Goal: Browse casually: Explore the website without a specific task or goal

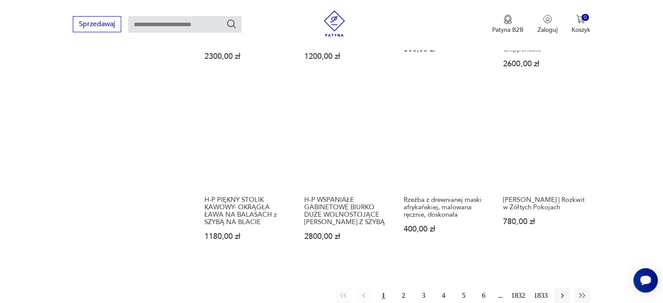
scroll to position [779, 0]
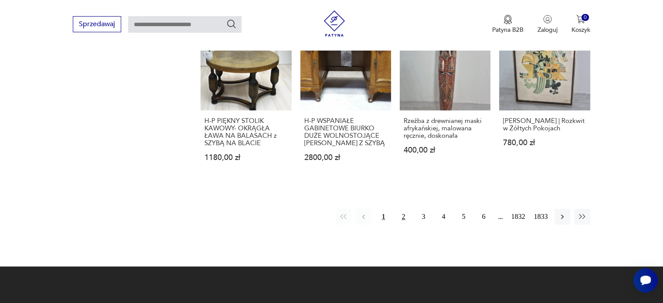
click at [401, 209] on button "2" at bounding box center [404, 217] width 16 height 16
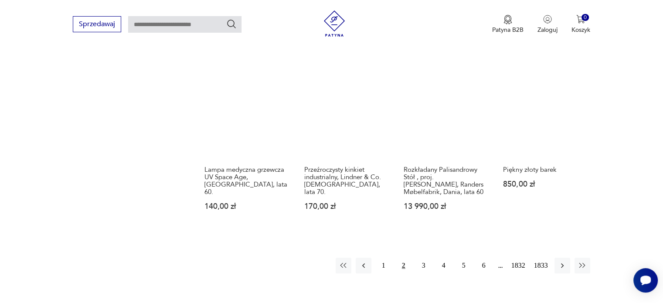
scroll to position [809, 0]
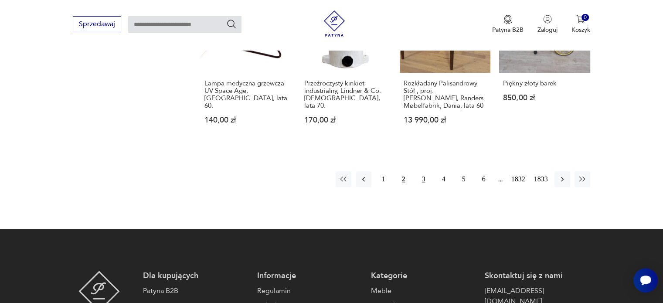
click at [423, 181] on button "3" at bounding box center [424, 179] width 16 height 16
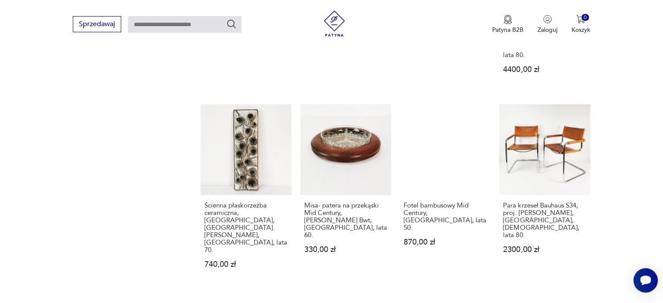
scroll to position [722, 0]
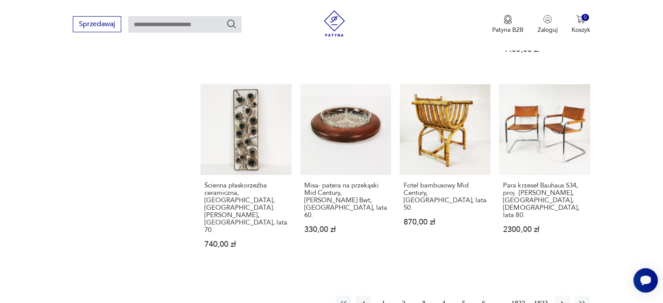
click at [444, 295] on button "4" at bounding box center [444, 303] width 16 height 16
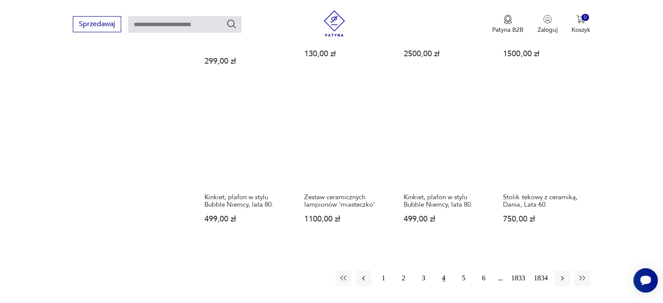
scroll to position [722, 0]
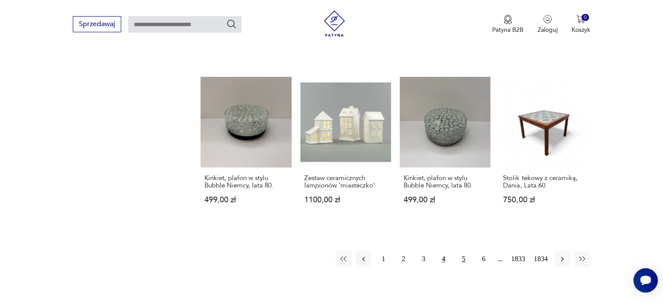
click at [464, 251] on button "5" at bounding box center [464, 259] width 16 height 16
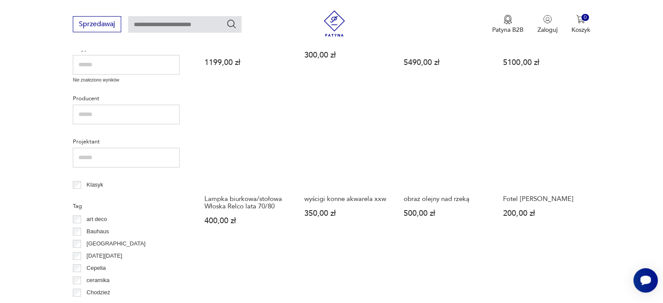
scroll to position [417, 0]
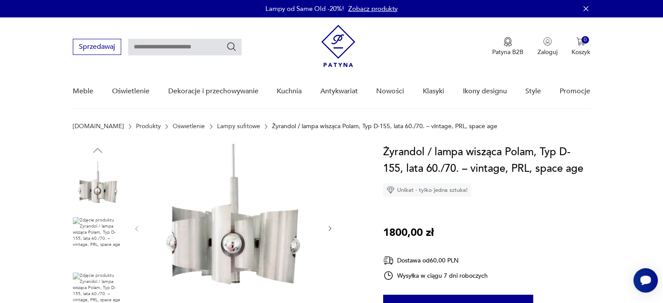
scroll to position [44, 0]
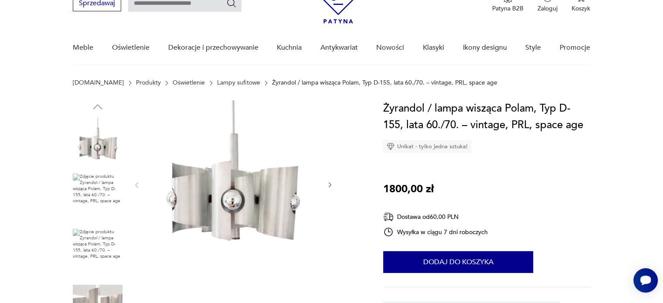
click at [331, 181] on icon "button" at bounding box center [329, 184] width 7 height 7
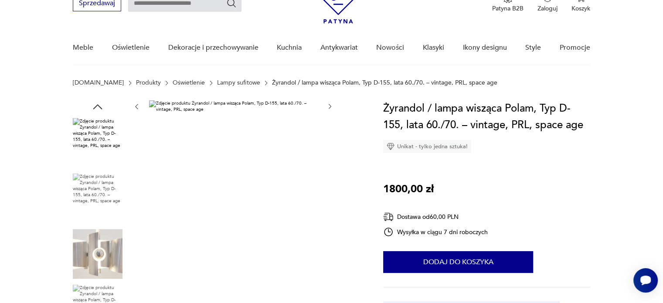
click at [97, 182] on img at bounding box center [98, 188] width 50 height 30
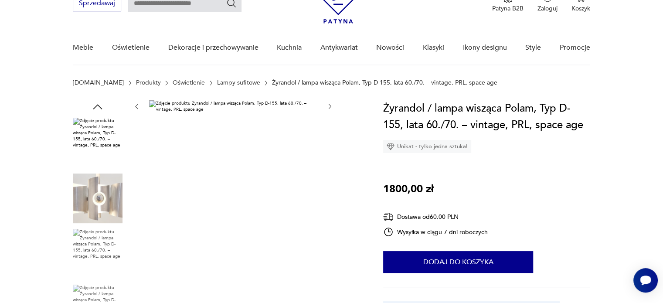
click at [96, 202] on img at bounding box center [98, 198] width 50 height 50
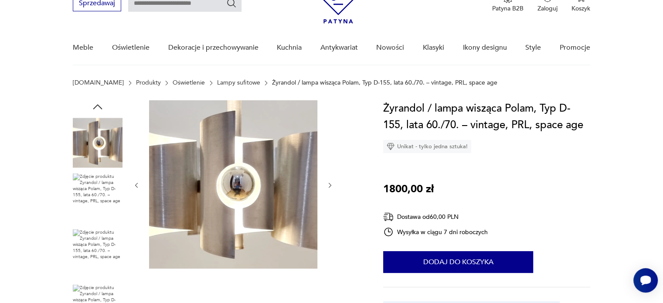
click at [93, 234] on img at bounding box center [98, 244] width 50 height 30
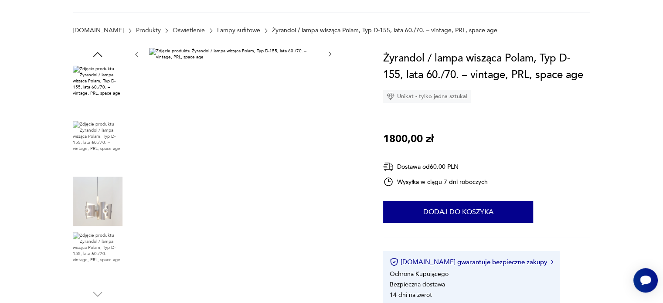
scroll to position [131, 0]
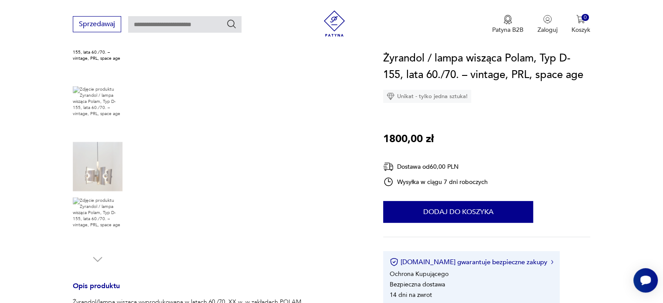
click at [98, 169] on img at bounding box center [98, 167] width 50 height 50
